Goal: Transaction & Acquisition: Obtain resource

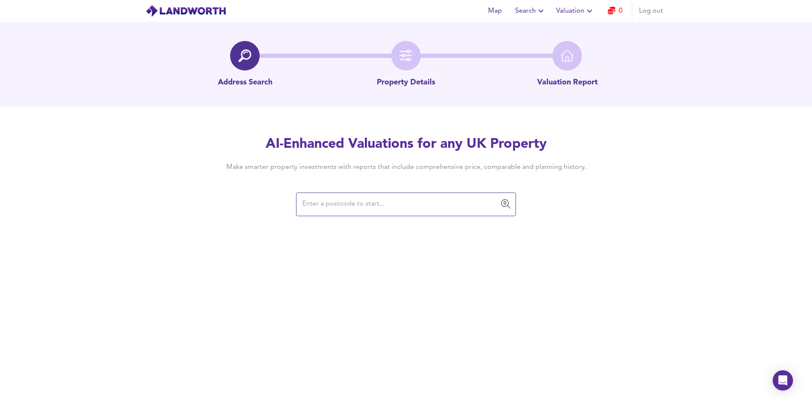
drag, startPoint x: 416, startPoint y: 195, endPoint x: 378, endPoint y: 206, distance: 40.0
click at [378, 206] on input "text" at bounding box center [400, 205] width 200 height 16
paste input "RM11 1BJ"
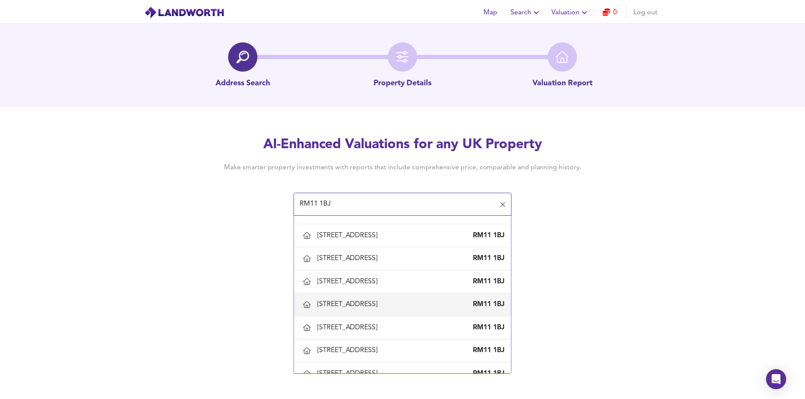
scroll to position [634, 0]
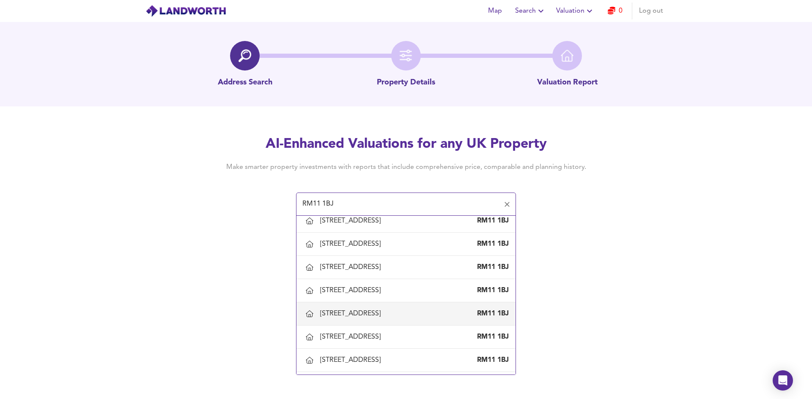
click at [354, 309] on div "31 Park Crescent, Hornchurch, Havering RM11 1BJ" at bounding box center [405, 314] width 205 height 18
type input "31 Park Crescent, Hornchurch, Havering"
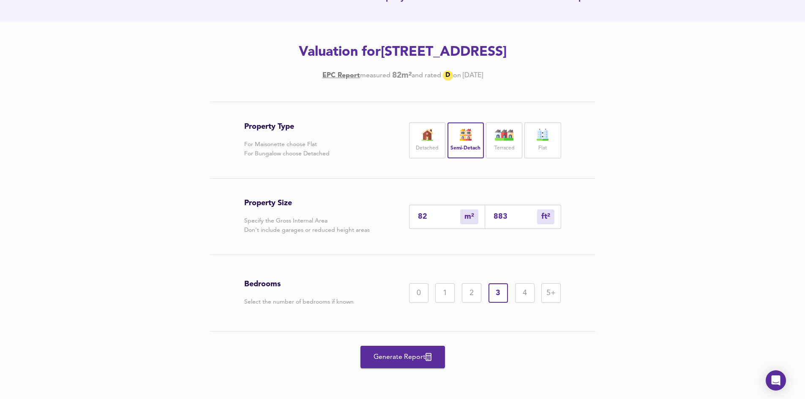
scroll to position [85, 0]
click at [398, 361] on span "Generate Report" at bounding box center [403, 357] width 68 height 12
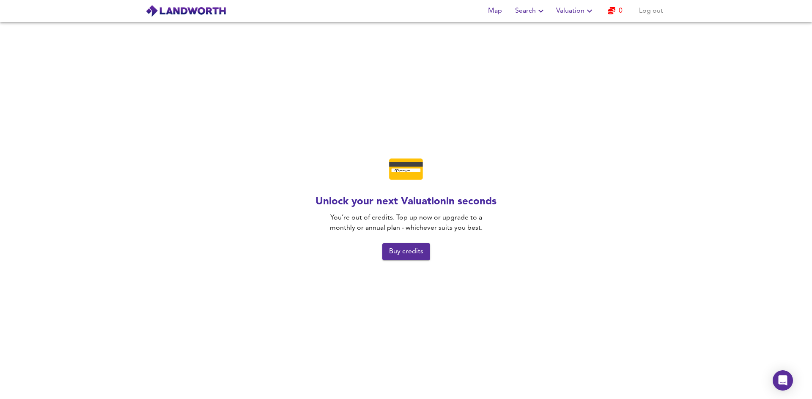
drag, startPoint x: 400, startPoint y: 252, endPoint x: 181, endPoint y: 138, distance: 246.7
click at [175, 143] on div "💳 Unlock your next Valuation in seconds You’re out of credits. Top up now or up…" at bounding box center [406, 211] width 812 height 378
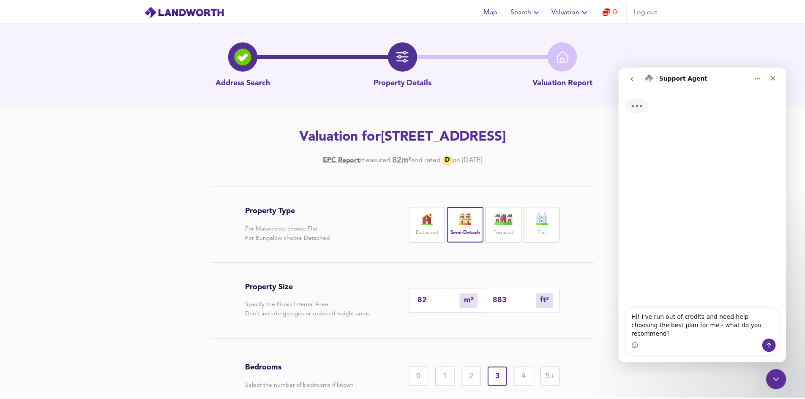
scroll to position [85, 0]
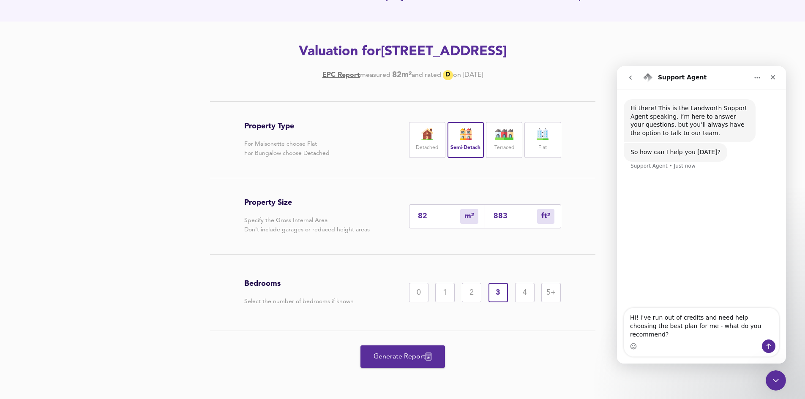
click at [412, 363] on button "Generate Report" at bounding box center [403, 357] width 85 height 22
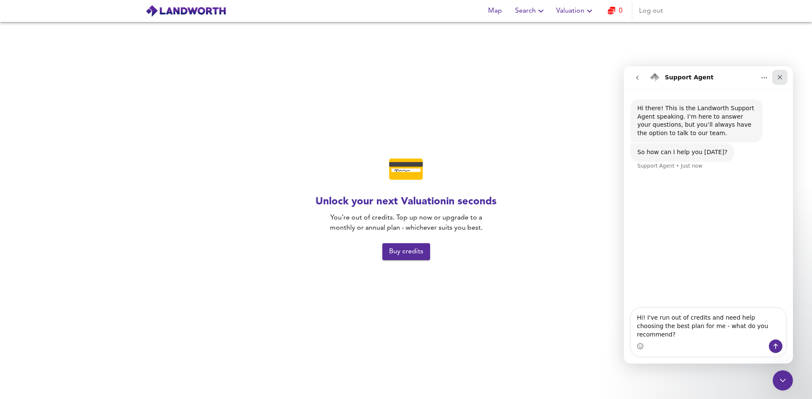
click at [780, 76] on icon "Close" at bounding box center [779, 77] width 7 height 7
click at [570, 12] on span "Valuation" at bounding box center [575, 11] width 38 height 12
click at [558, 28] on li "New Valuation Report" at bounding box center [575, 30] width 101 height 15
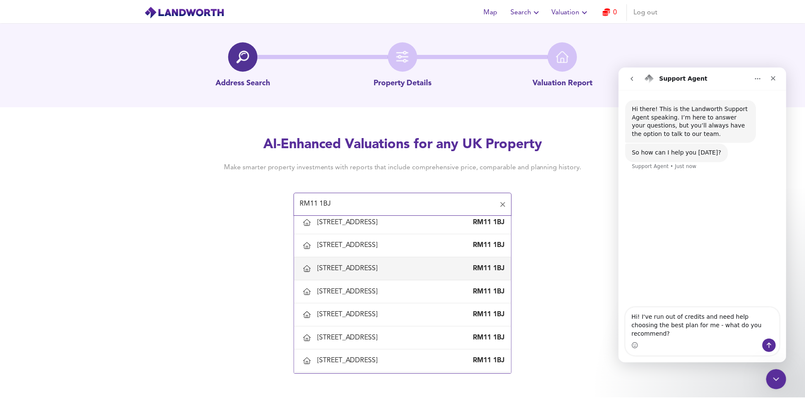
scroll to position [676, 0]
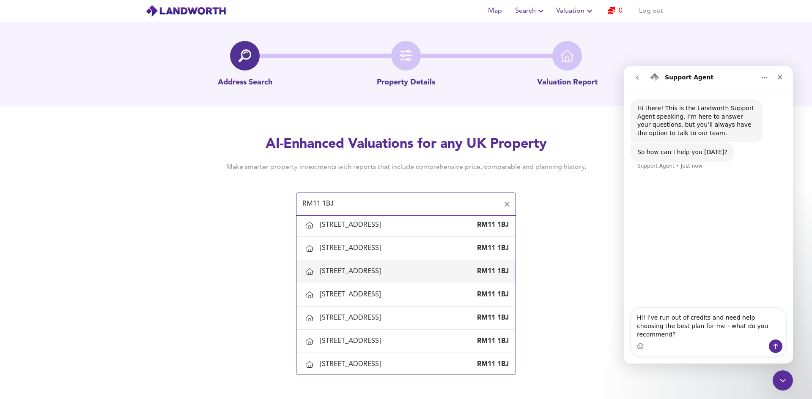
click at [353, 271] on div "31 Park Crescent, Hornchurch, Havering" at bounding box center [352, 271] width 64 height 9
type input "31 Park Crescent, Hornchurch, Havering"
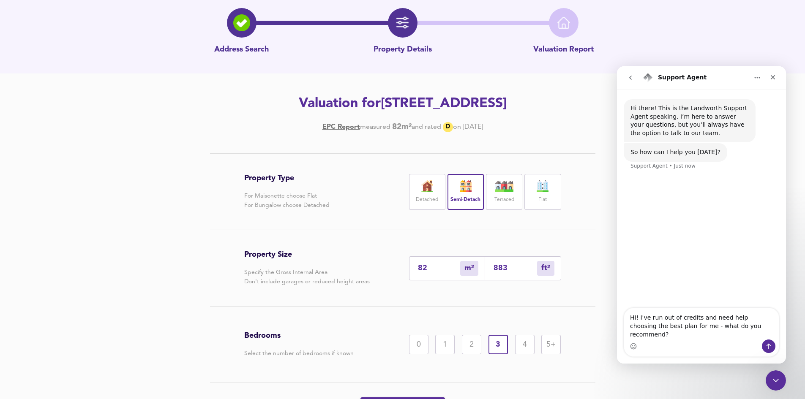
scroll to position [85, 0]
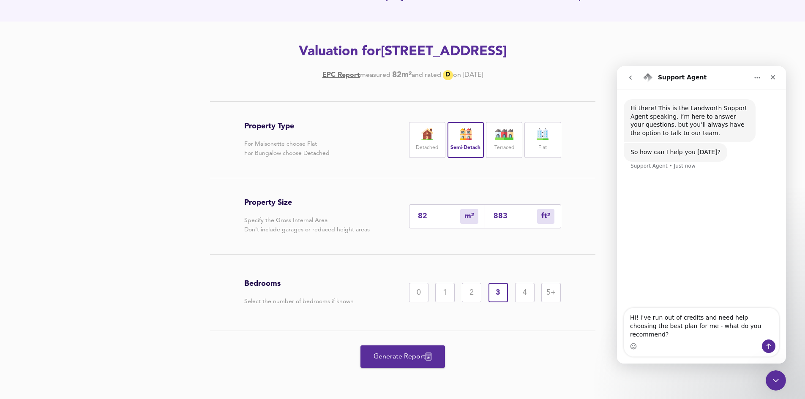
click at [381, 356] on span "Generate Report" at bounding box center [403, 357] width 68 height 12
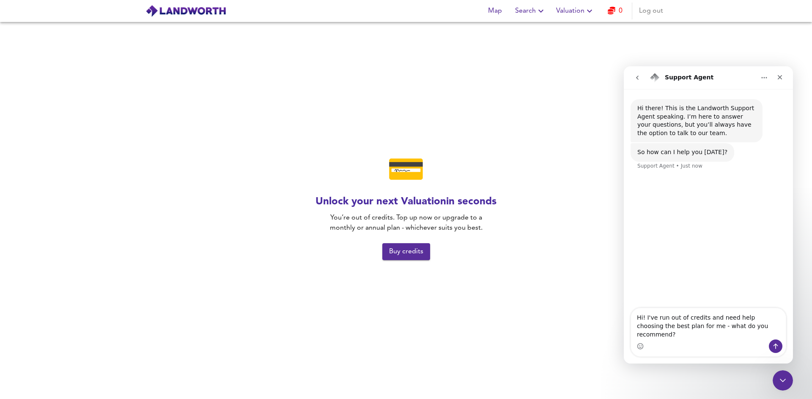
drag, startPoint x: 315, startPoint y: 44, endPoint x: 327, endPoint y: 44, distance: 12.3
click at [572, 8] on span "Valuation" at bounding box center [575, 11] width 38 height 12
click at [614, 12] on icon "button" at bounding box center [611, 11] width 8 height 8
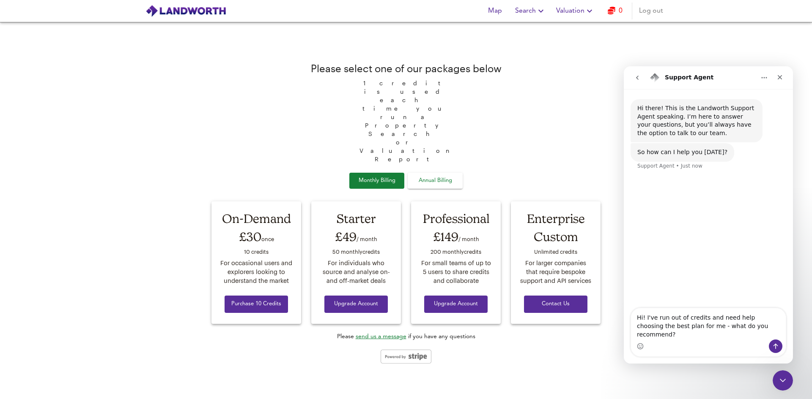
click at [641, 14] on span "Log out" at bounding box center [651, 11] width 24 height 12
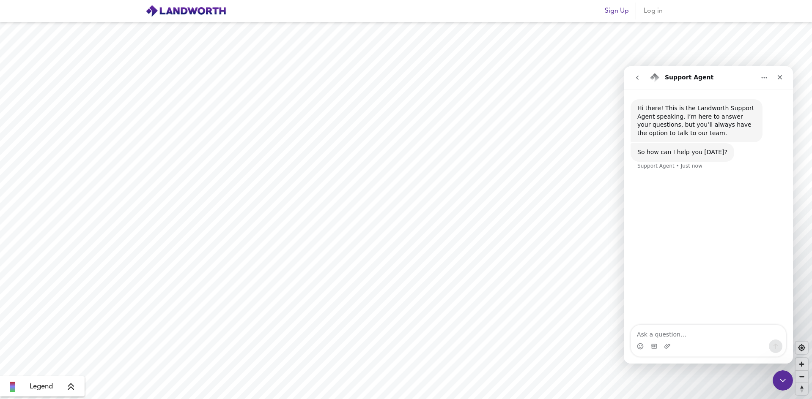
click at [613, 16] on span "Sign Up" at bounding box center [617, 11] width 24 height 12
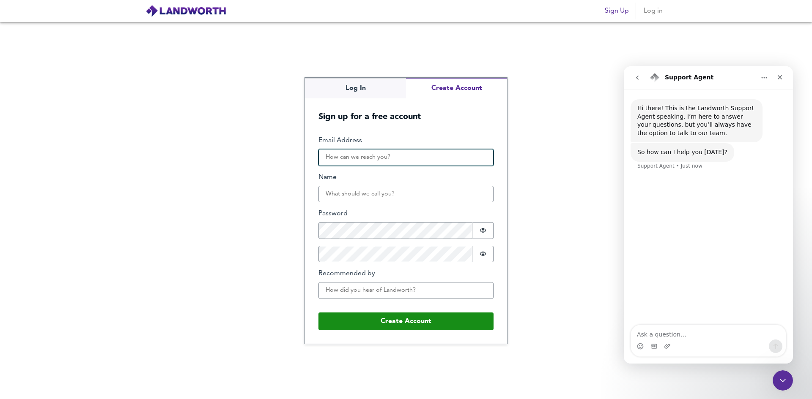
click at [370, 153] on input "Email Address" at bounding box center [405, 157] width 175 height 17
type input "hwtyherqwyhgherahbte@gmail.com"
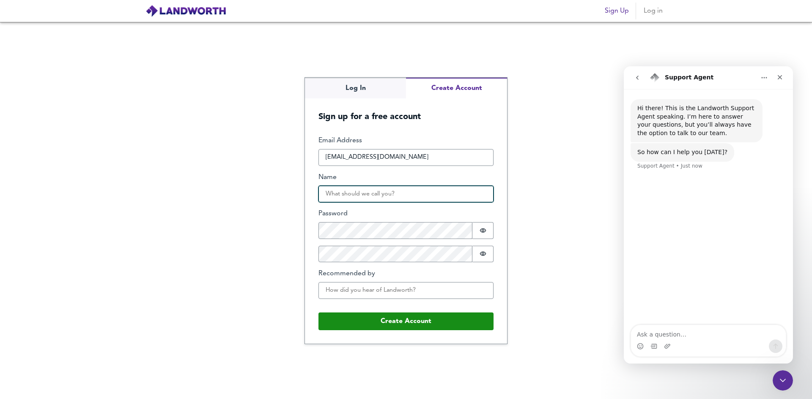
click at [377, 197] on input "Name" at bounding box center [405, 194] width 175 height 17
click at [364, 93] on div "Log In Create Account Sign up for a free account Email Address hwtyherqwyhghera…" at bounding box center [406, 211] width 812 height 378
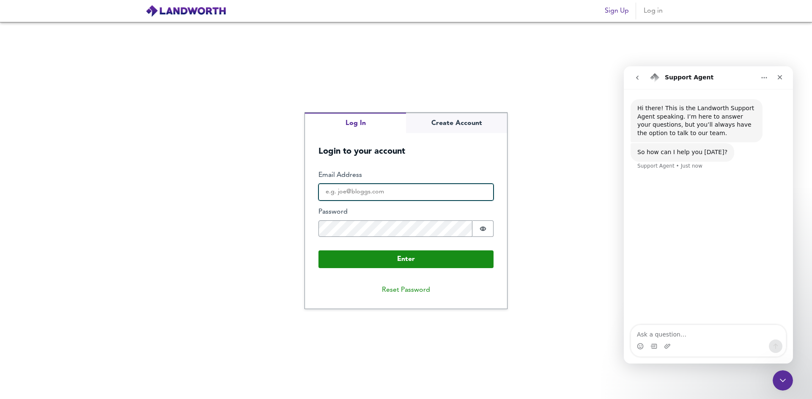
type input "tyuiolkjktyrcftujk@gmail.com"
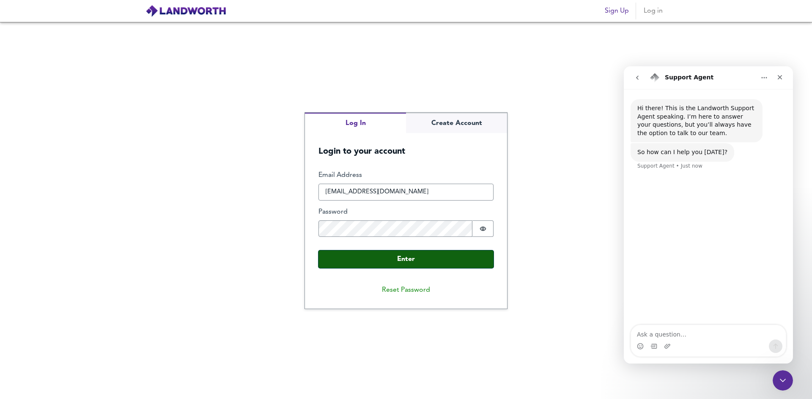
click at [383, 264] on button "Enter" at bounding box center [405, 260] width 175 height 18
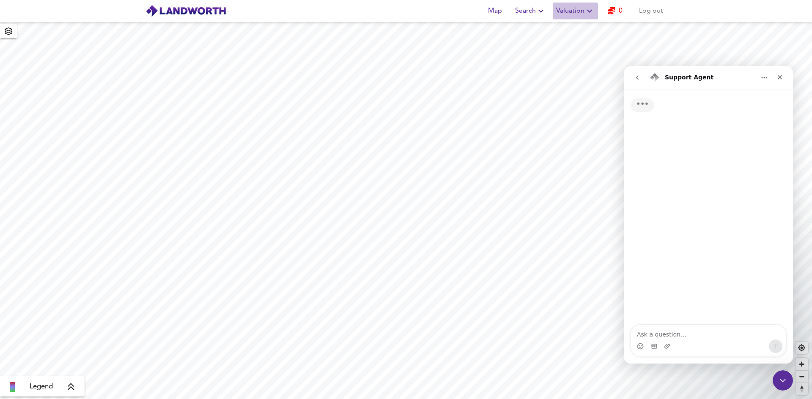
click at [571, 10] on span "Valuation" at bounding box center [575, 11] width 38 height 12
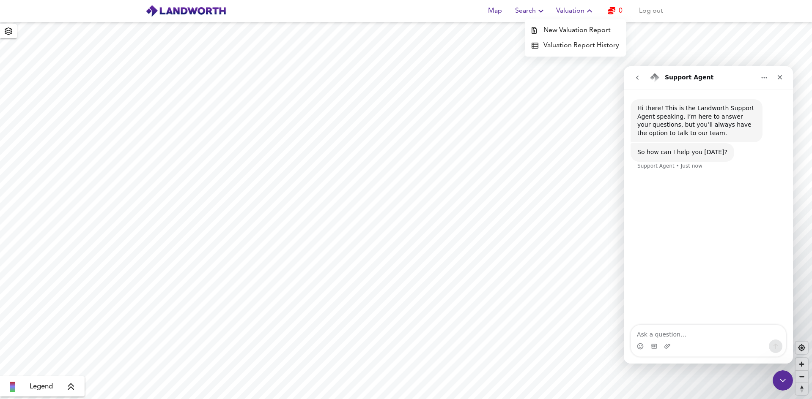
click at [570, 30] on li "New Valuation Report" at bounding box center [575, 30] width 101 height 15
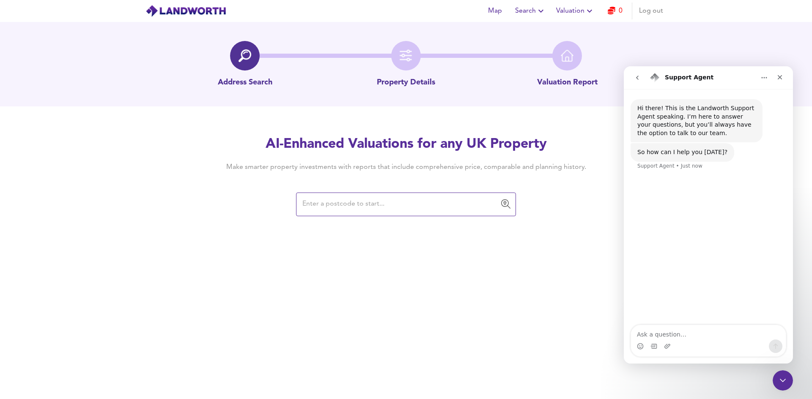
click at [392, 210] on input "text" at bounding box center [400, 205] width 200 height 16
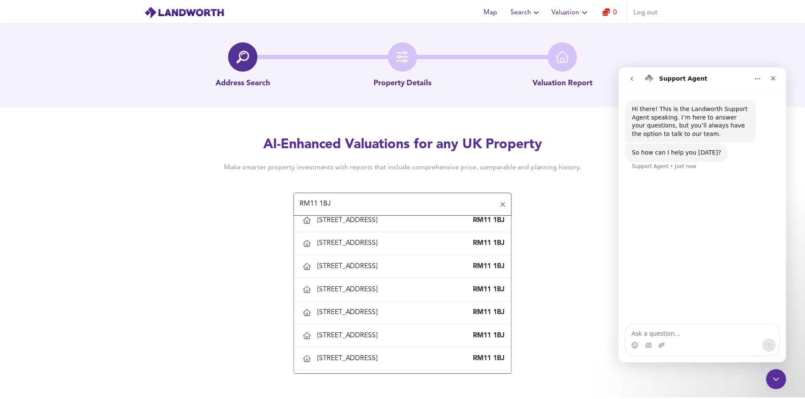
scroll to position [592, 0]
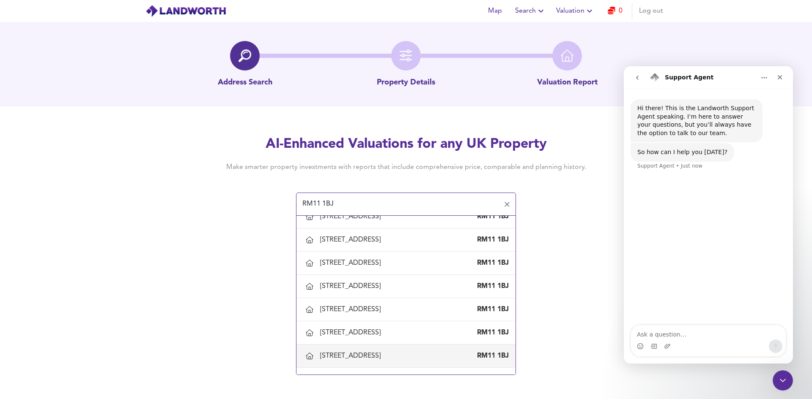
click at [338, 354] on div "31 Park Crescent, Hornchurch, Havering" at bounding box center [352, 356] width 64 height 9
type input "31 Park Crescent, Hornchurch, Havering"
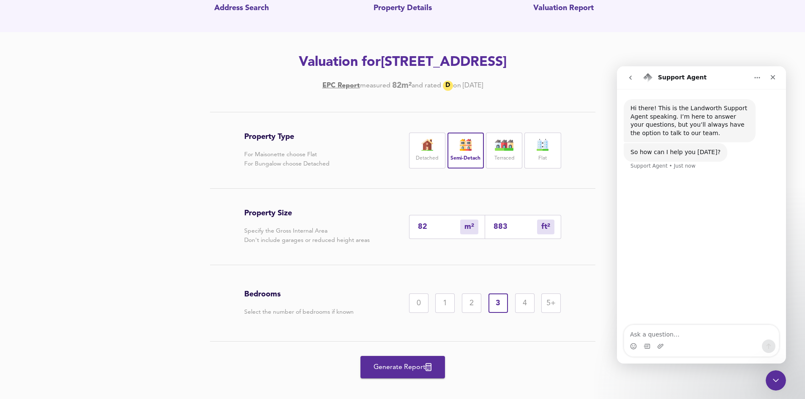
scroll to position [85, 0]
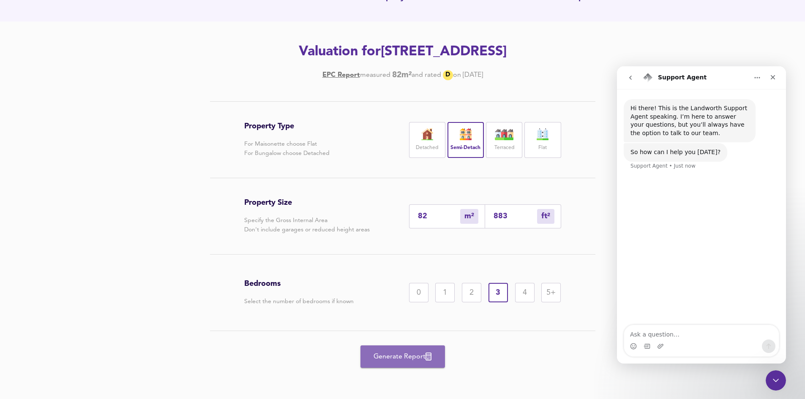
click at [378, 356] on span "Generate Report" at bounding box center [403, 357] width 68 height 12
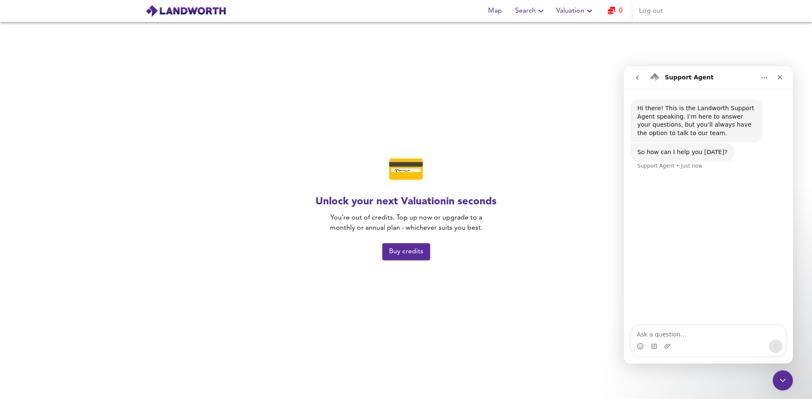
click at [582, 12] on span "Valuation" at bounding box center [575, 11] width 38 height 12
click at [643, 9] on span "Log out" at bounding box center [651, 11] width 24 height 12
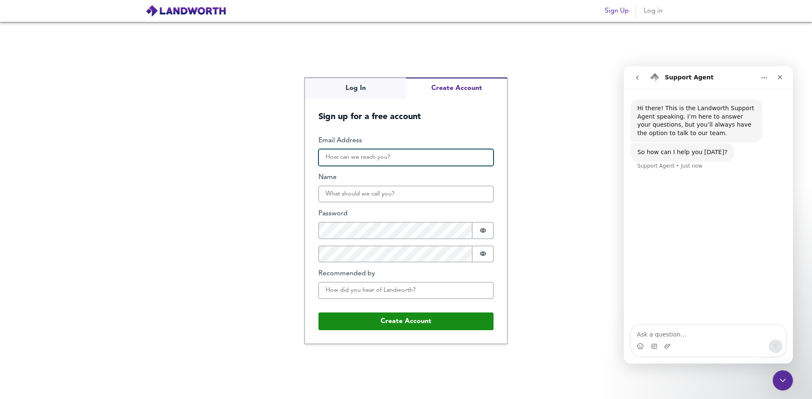
click at [410, 157] on input "Email Address" at bounding box center [405, 157] width 175 height 17
type input "[EMAIL_ADDRESS][DOMAIN_NAME]"
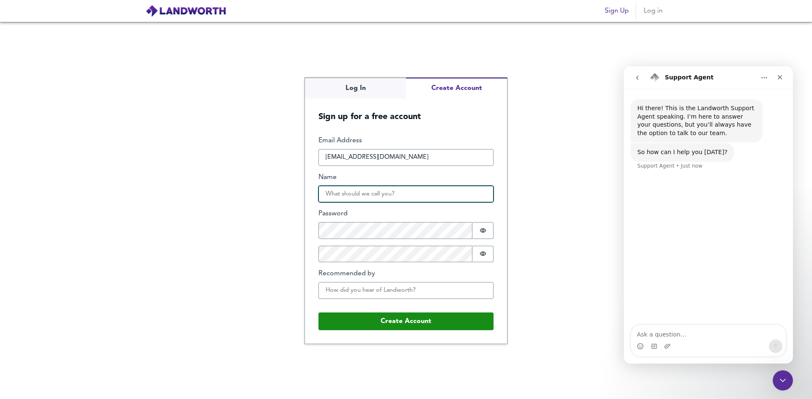
click at [361, 195] on input "Name" at bounding box center [405, 194] width 175 height 17
type input "lopoiiu"
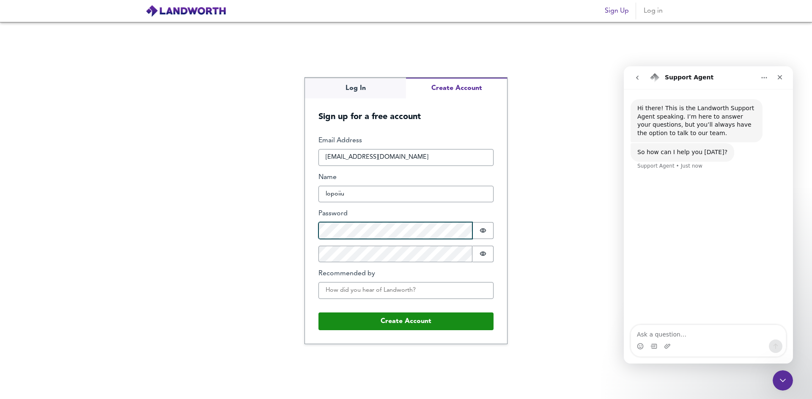
click at [318, 313] on button "Create Account" at bounding box center [405, 322] width 175 height 18
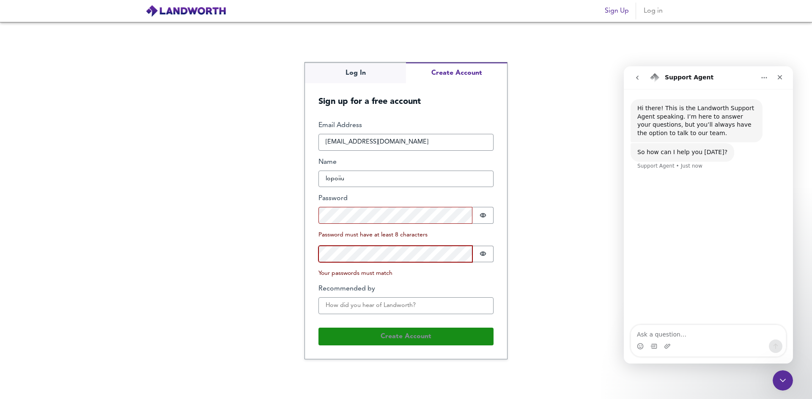
click at [293, 257] on div "Log In Create Account Sign up for a free account Email Address [EMAIL_ADDRESS][…" at bounding box center [406, 211] width 812 height 378
click at [481, 226] on div "Email Address [EMAIL_ADDRESS][DOMAIN_NAME] Name lopoiiu Password Password is hi…" at bounding box center [405, 221] width 175 height 200
click at [481, 219] on button "Password is hidden" at bounding box center [482, 215] width 21 height 17
click at [317, 257] on form "Email Address [EMAIL_ADDRESS][DOMAIN_NAME] Name lopoiiu Password Password is sh…" at bounding box center [406, 233] width 202 height 252
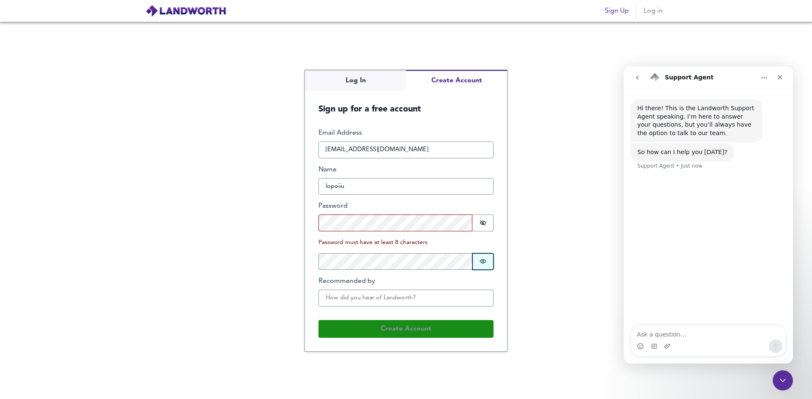
click at [486, 259] on button "Password is hidden" at bounding box center [482, 262] width 21 height 17
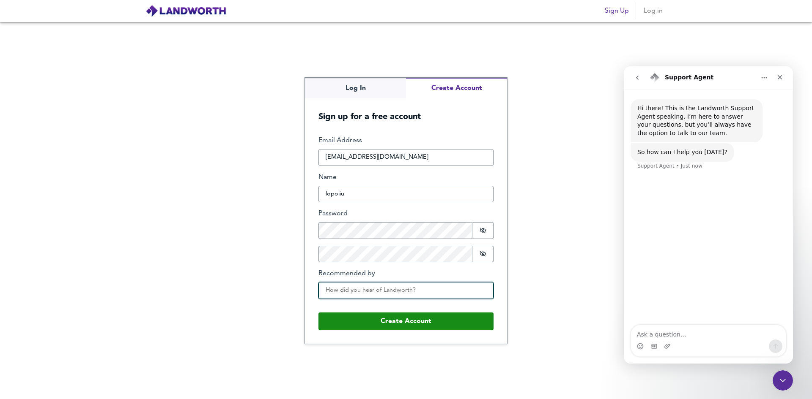
click at [378, 290] on input "Recommended by" at bounding box center [405, 290] width 175 height 17
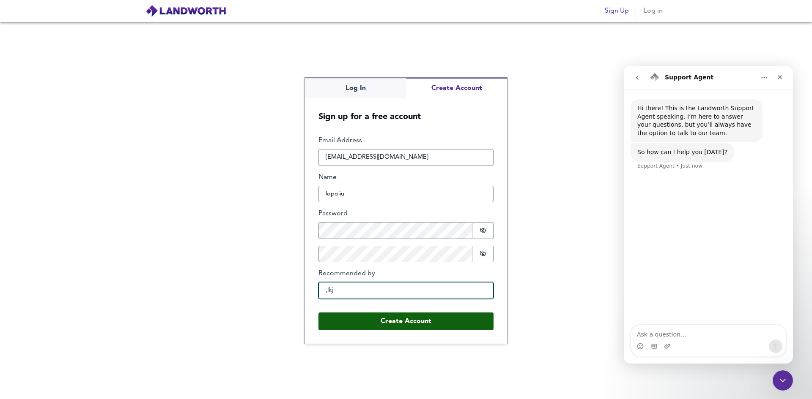
type input ",lkj"
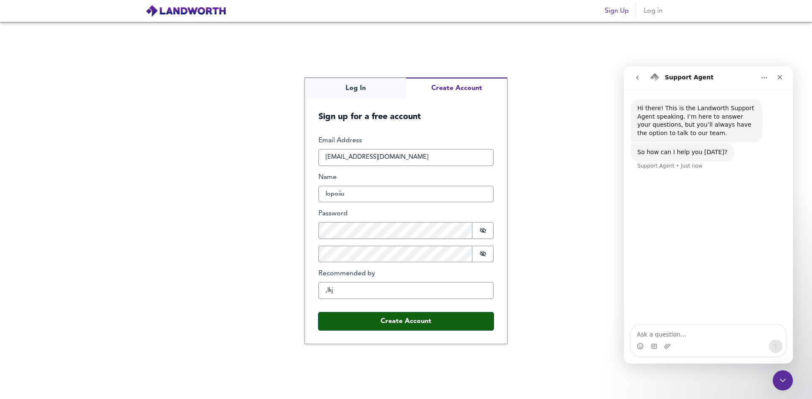
click at [392, 323] on button "Create Account" at bounding box center [405, 322] width 175 height 18
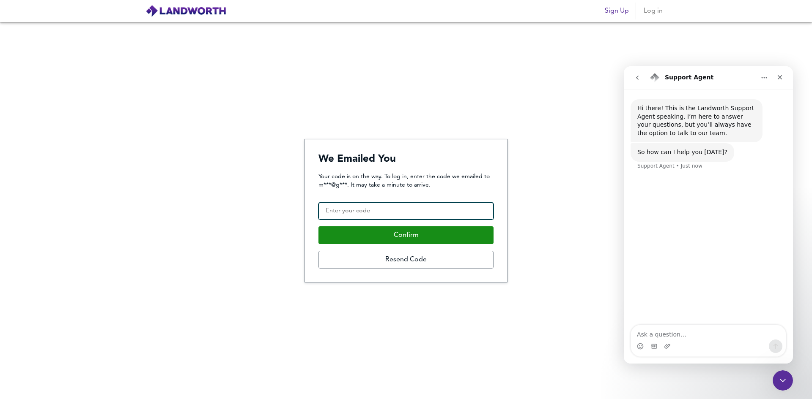
click at [393, 210] on input "Confirmation Code" at bounding box center [405, 211] width 175 height 17
type input "577272"
click at [318, 227] on button "Confirm" at bounding box center [405, 236] width 175 height 18
